Goal: Task Accomplishment & Management: Use online tool/utility

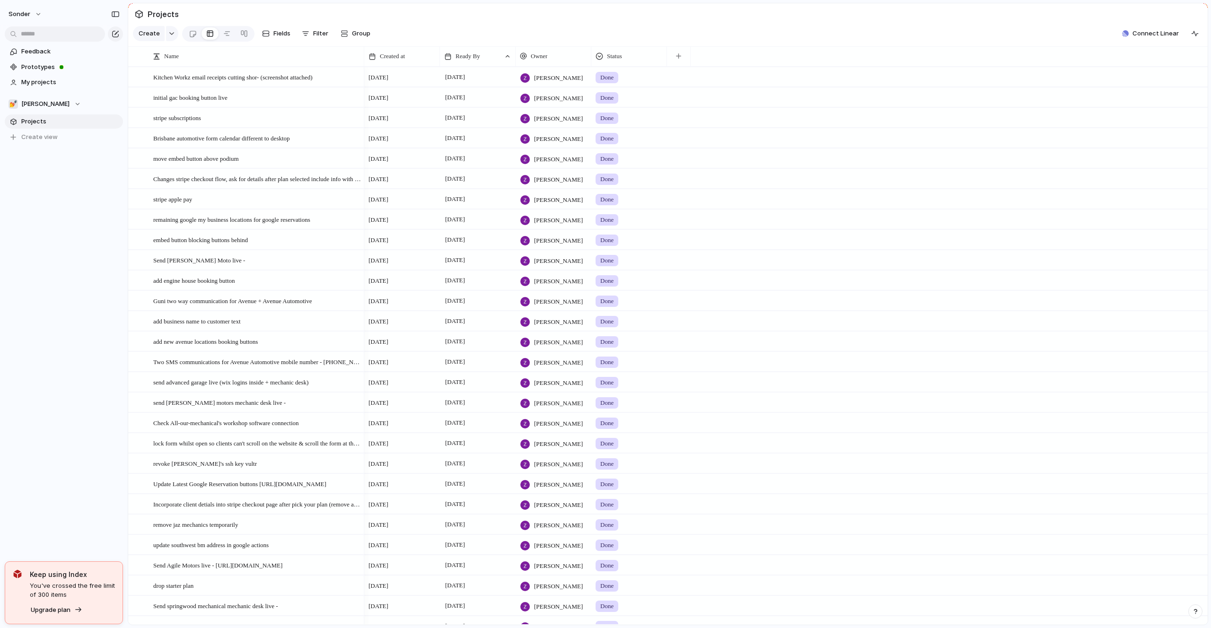
scroll to position [480, 0]
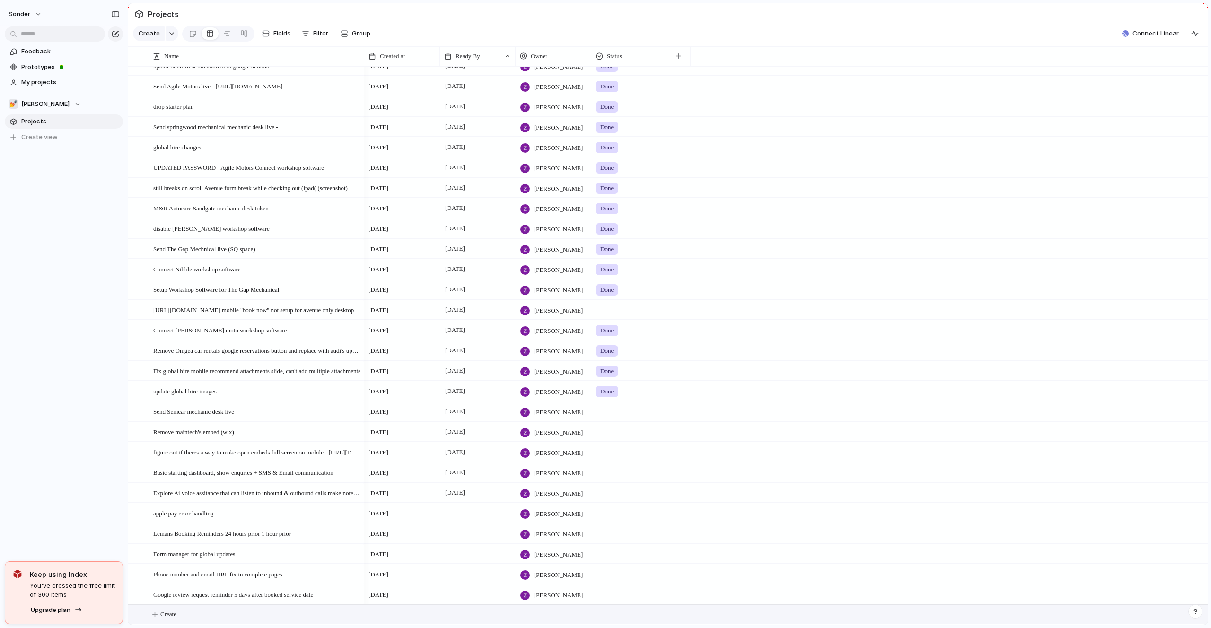
click at [195, 616] on button "Create" at bounding box center [680, 614] width 1085 height 19
type textarea "**********"
click at [197, 609] on span "Send Semcar form live -" at bounding box center [183, 614] width 60 height 11
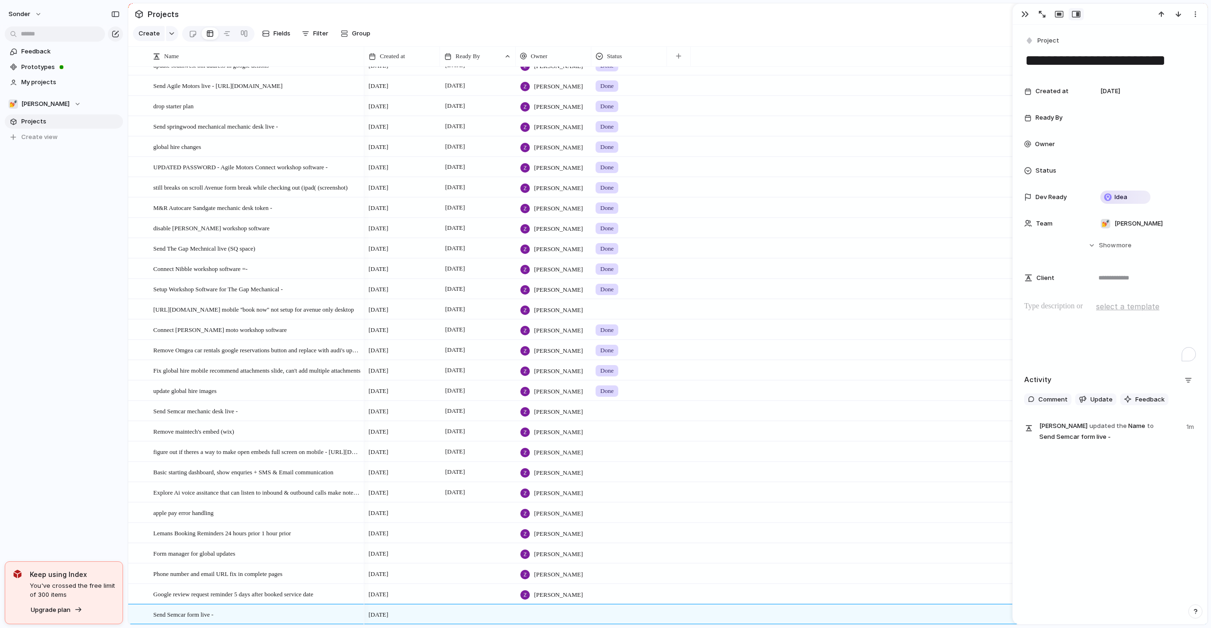
click at [1071, 316] on div "To enrich screen reader interactions, please activate Accessibility in Grammarl…" at bounding box center [1110, 331] width 172 height 61
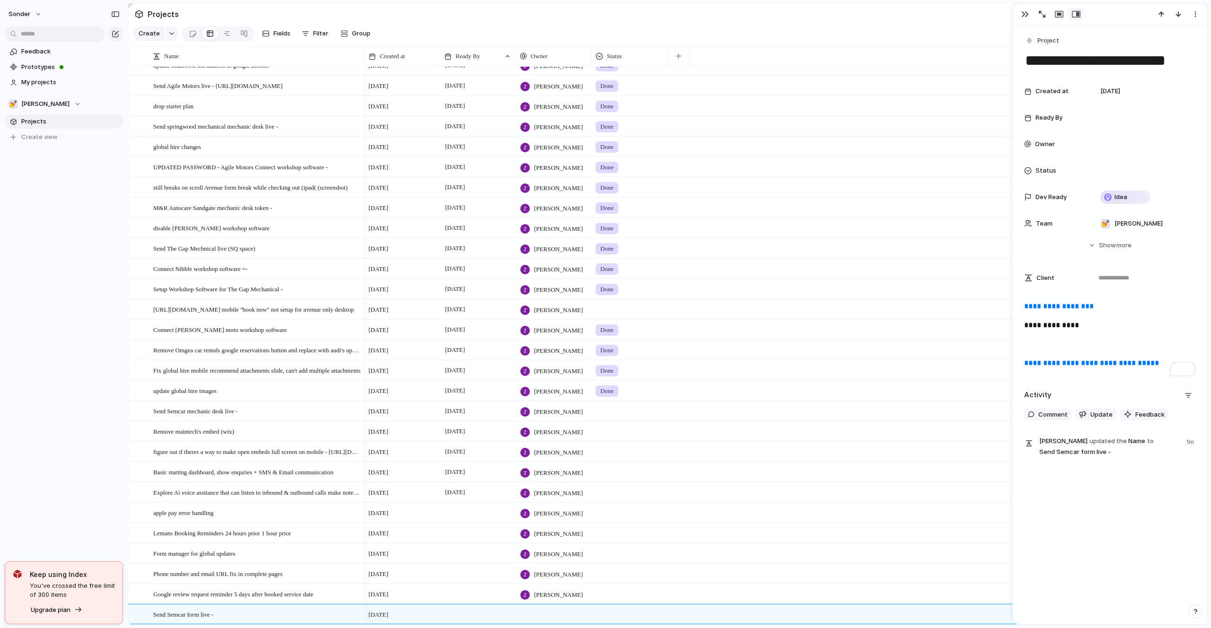
click at [1061, 337] on div "**********" at bounding box center [1110, 339] width 172 height 76
click at [1111, 112] on div at bounding box center [1144, 117] width 104 height 19
click at [1083, 258] on button "22" at bounding box center [1086, 255] width 17 height 17
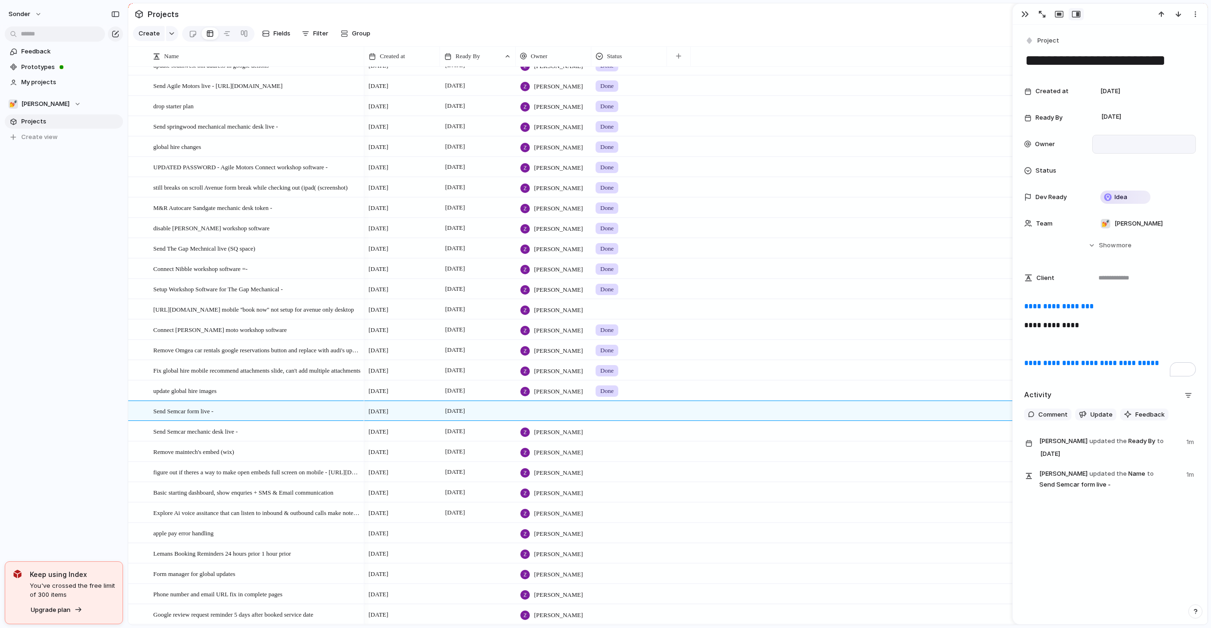
click at [1113, 150] on div at bounding box center [1144, 144] width 104 height 19
click at [1134, 255] on span "[PERSON_NAME]" at bounding box center [1139, 252] width 48 height 9
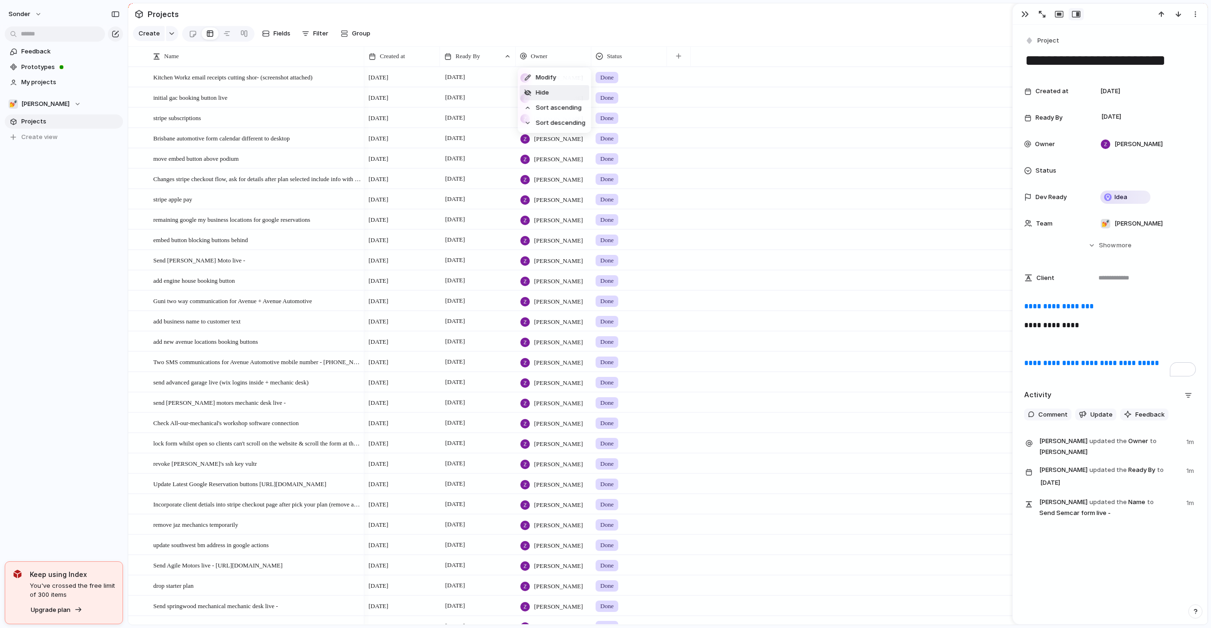
click at [553, 92] on li "Hide" at bounding box center [555, 92] width 70 height 15
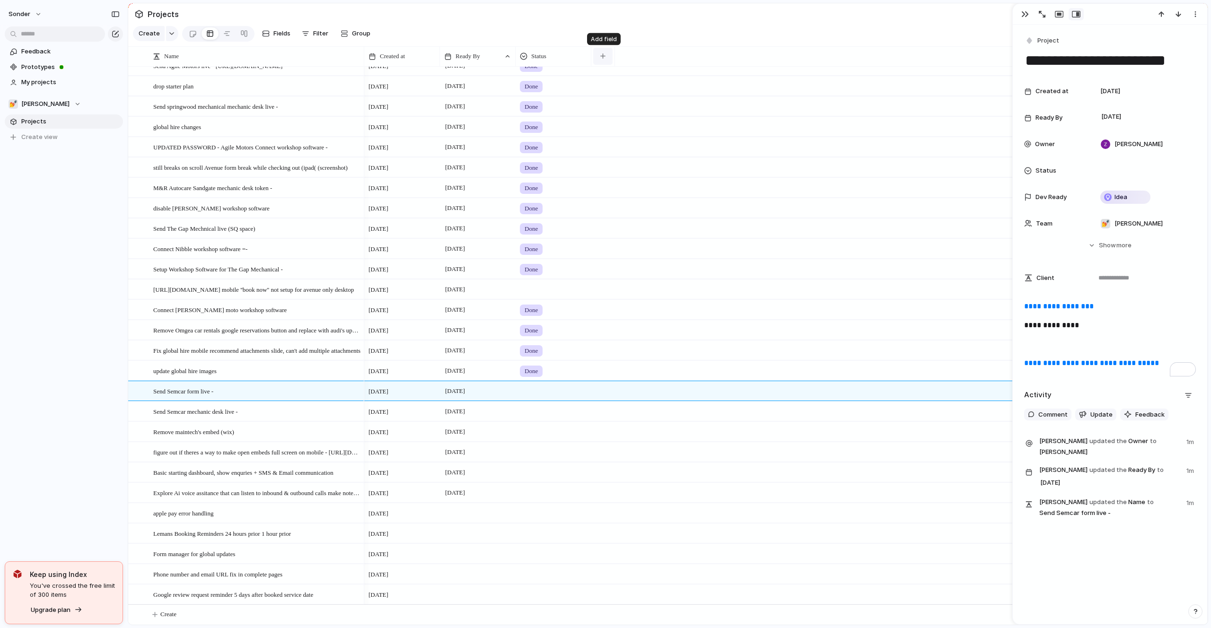
click at [597, 61] on button "button" at bounding box center [602, 56] width 19 height 17
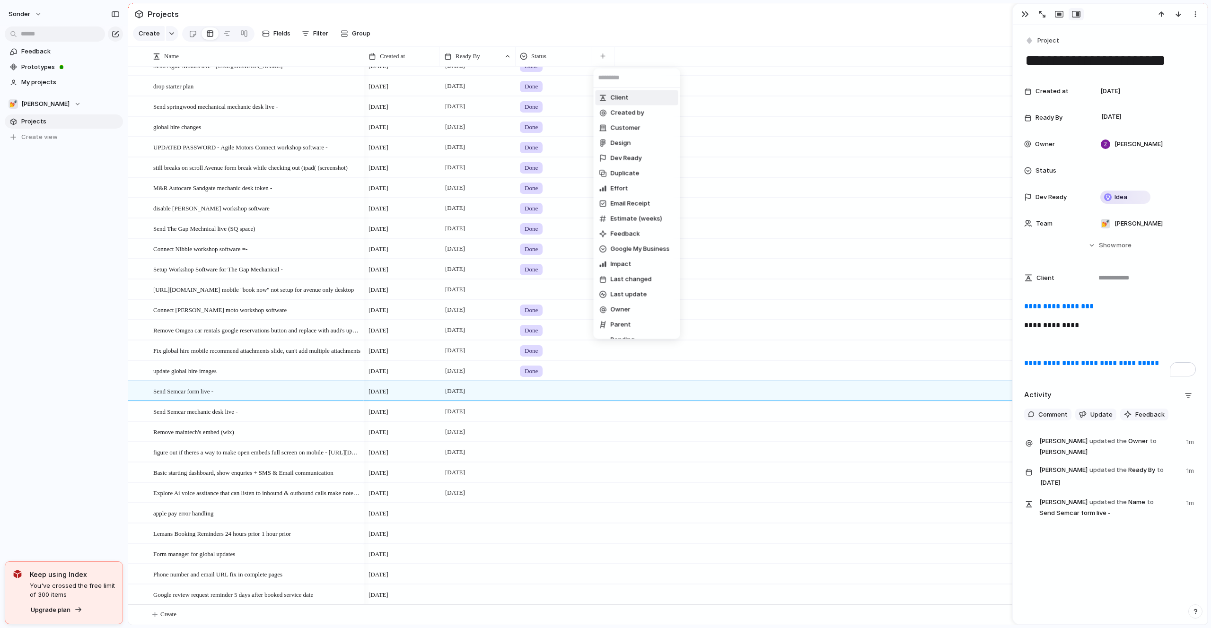
click at [621, 98] on span "Client" at bounding box center [620, 97] width 18 height 9
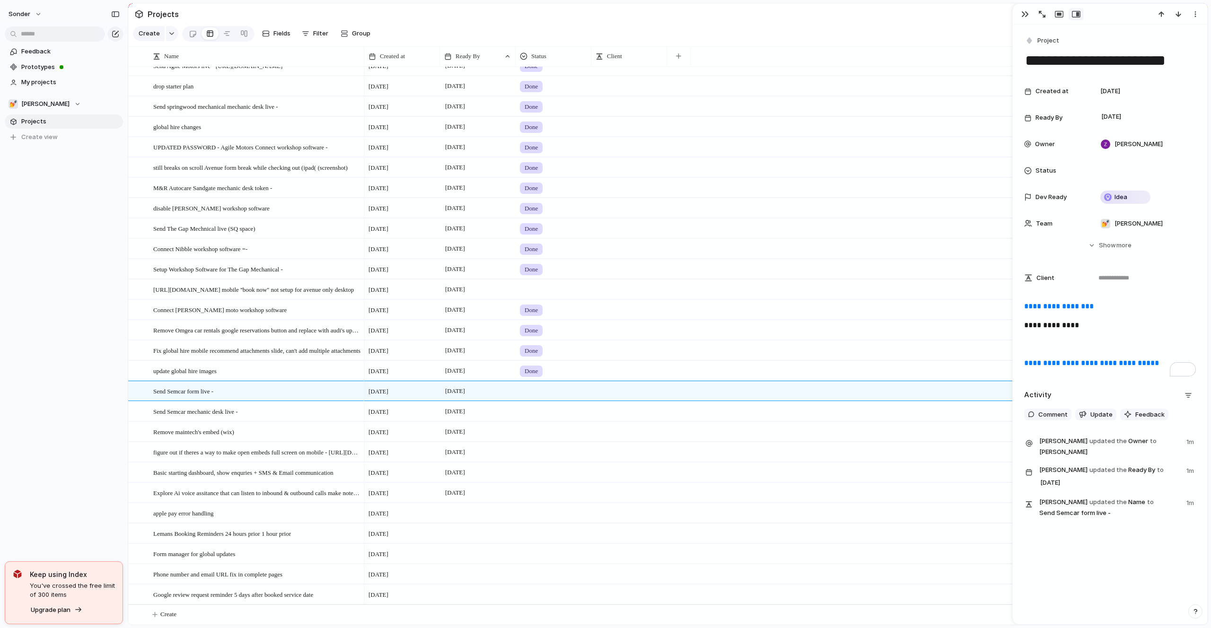
click at [623, 391] on div at bounding box center [629, 390] width 76 height 19
type textarea "******"
click at [673, 60] on button "button" at bounding box center [678, 56] width 19 height 17
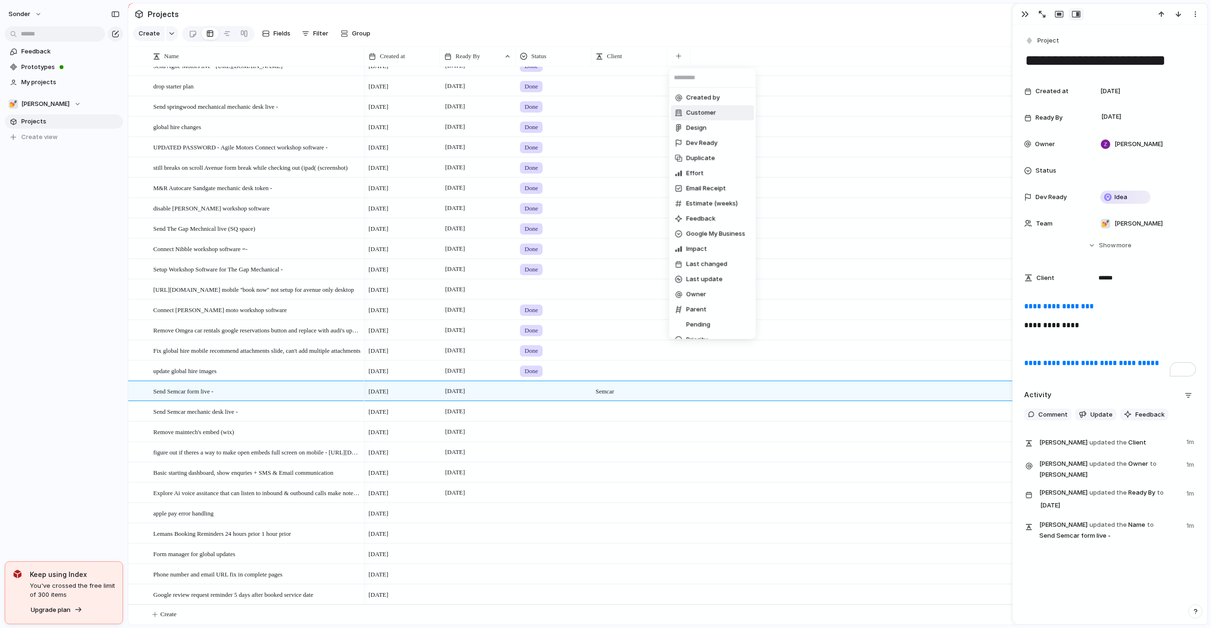
click at [724, 22] on div "Created by Customer Design Dev Ready Duplicate Effort Email Receipt Estimate (w…" at bounding box center [605, 314] width 1211 height 628
